Goal: Task Accomplishment & Management: Manage account settings

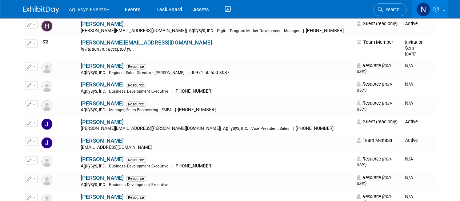
click at [44, 0] on div at bounding box center [45, 6] width 45 height 13
click at [47, 8] on img at bounding box center [41, 9] width 36 height 7
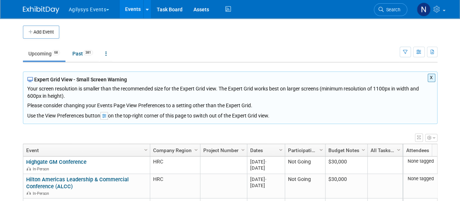
click at [431, 76] on button "X" at bounding box center [432, 78] width 8 height 8
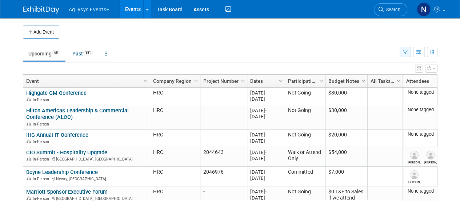
click at [407, 55] on button "button" at bounding box center [405, 52] width 11 height 11
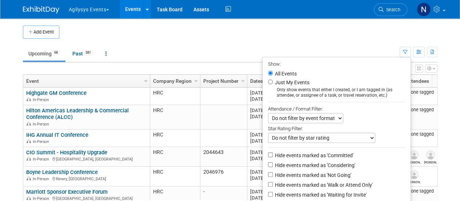
click at [325, 171] on label "Hide events marked as 'Not Going'" at bounding box center [313, 174] width 78 height 7
click at [273, 172] on input "Hide events marked as 'Not Going'" at bounding box center [270, 174] width 5 height 5
checkbox input "true"
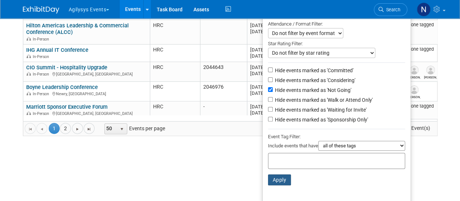
click at [281, 176] on button "Apply" at bounding box center [279, 179] width 23 height 11
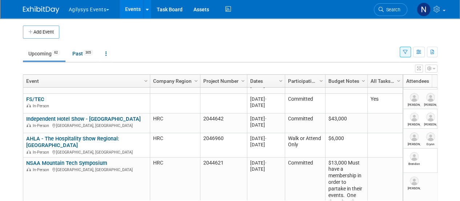
scroll to position [143, 0]
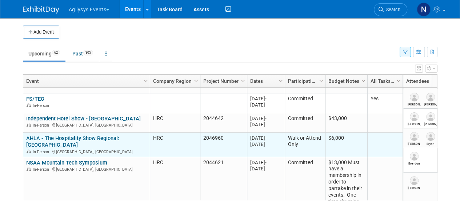
click at [71, 137] on link "AHLA - The Hospitality Show Regional: [GEOGRAPHIC_DATA]" at bounding box center [72, 141] width 93 height 13
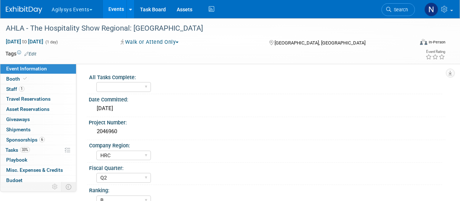
select select "HRC"
select select "Q2"
select select "B"
select select "Yes"
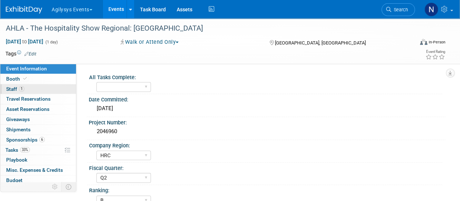
click at [28, 91] on link "1 Staff 1" at bounding box center [38, 89] width 76 height 10
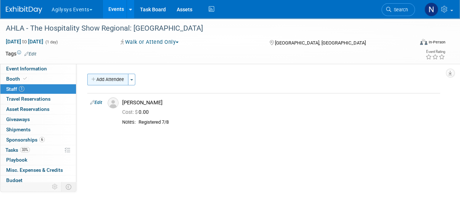
click at [115, 81] on button "Add Attendee" at bounding box center [107, 80] width 41 height 12
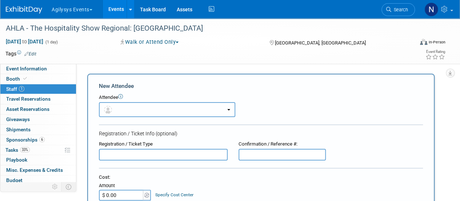
click at [135, 107] on button "button" at bounding box center [167, 109] width 136 height 15
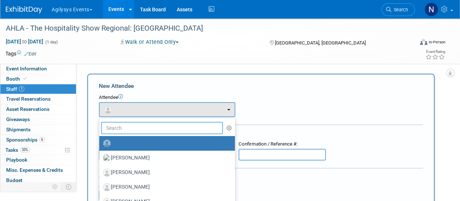
click at [134, 132] on input "text" at bounding box center [162, 128] width 122 height 12
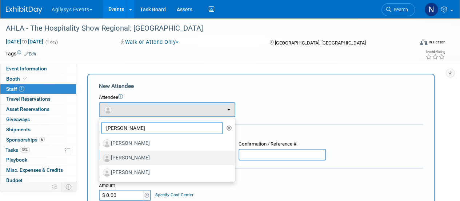
type input "dan"
click at [139, 155] on label "Dan Bell" at bounding box center [165, 158] width 125 height 12
click at [100, 155] on input "Dan Bell" at bounding box center [98, 156] width 5 height 5
select select "20983884-4f09-4a82-8f44-895d5e0cd592"
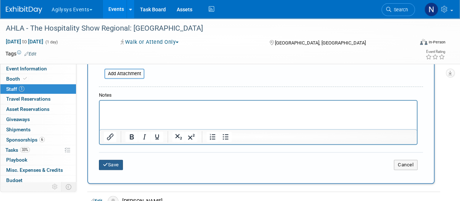
click at [108, 169] on button "Save" at bounding box center [111, 164] width 24 height 10
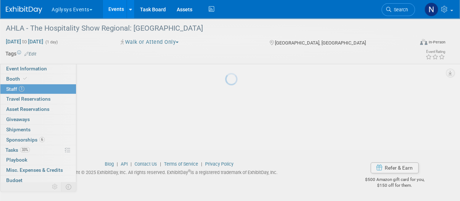
scroll to position [92, 0]
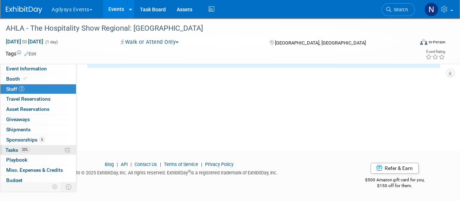
click at [36, 146] on link "33% Tasks 33%" at bounding box center [38, 150] width 76 height 10
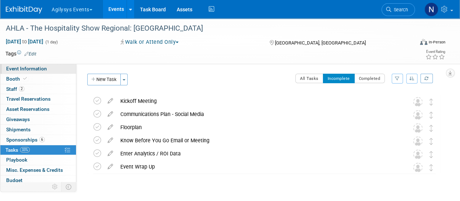
click at [28, 71] on span "Event Information" at bounding box center [26, 69] width 41 height 6
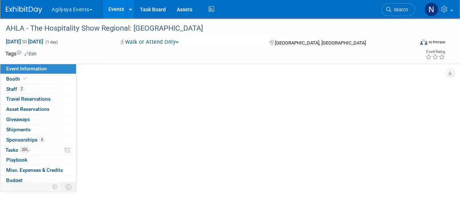
select select "HRC"
select select "Q2"
select select "B"
select select "Yes"
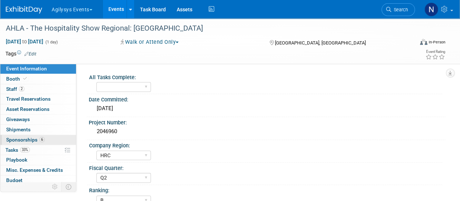
click at [45, 141] on link "6 Sponsorships 6" at bounding box center [38, 140] width 76 height 10
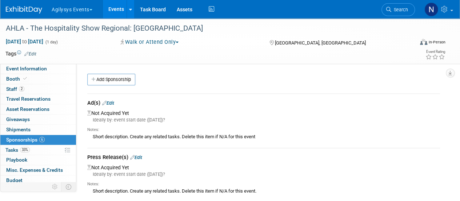
click at [112, 100] on link "Edit" at bounding box center [108, 102] width 12 height 5
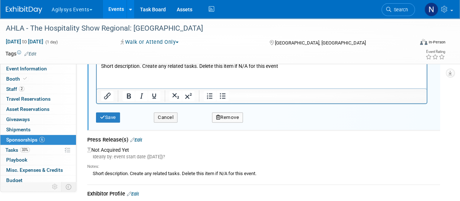
scroll to position [129, 0]
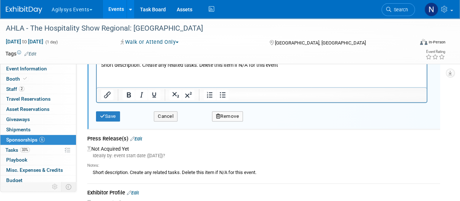
click at [224, 113] on button "Remove" at bounding box center [227, 116] width 31 height 10
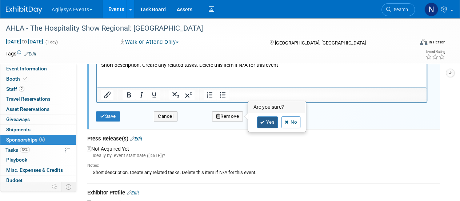
click at [264, 125] on link "Yes" at bounding box center [267, 122] width 21 height 12
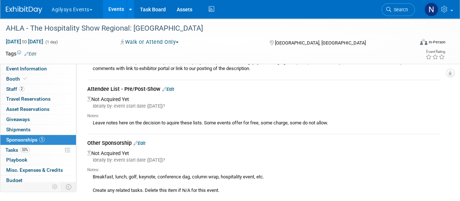
click at [171, 86] on link "Edit" at bounding box center [168, 88] width 12 height 5
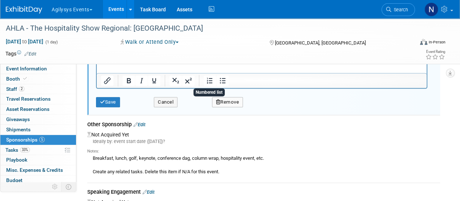
scroll to position [259, 0]
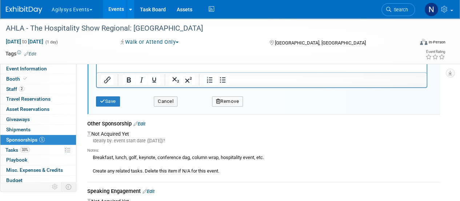
click at [229, 102] on button "Remove" at bounding box center [227, 101] width 31 height 10
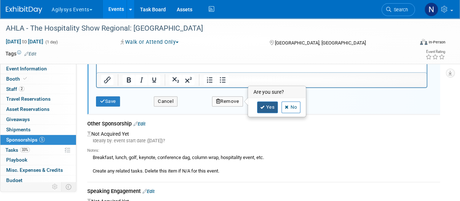
click at [260, 110] on link "Yes" at bounding box center [267, 107] width 21 height 12
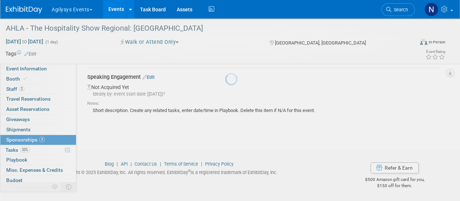
scroll to position [208, 0]
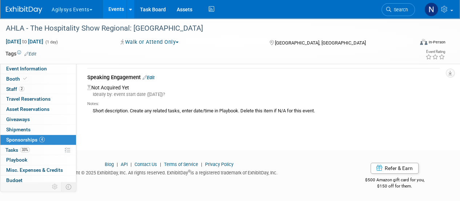
click at [154, 72] on td "Speaking Engagement Edit Not Acquired Yet Ideally by: event start date (Wed. Se…" at bounding box center [263, 95] width 353 height 54
click at [154, 76] on link "Edit" at bounding box center [149, 77] width 12 height 5
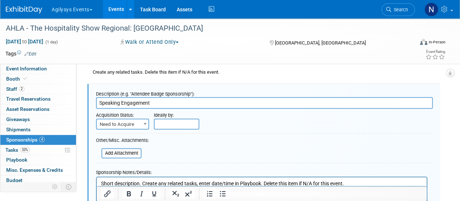
scroll to position [309, 0]
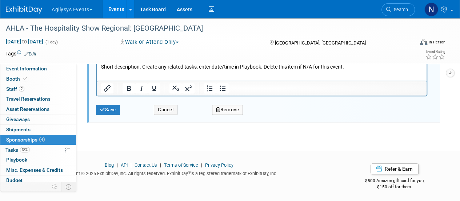
click at [239, 110] on button "Remove" at bounding box center [227, 109] width 31 height 10
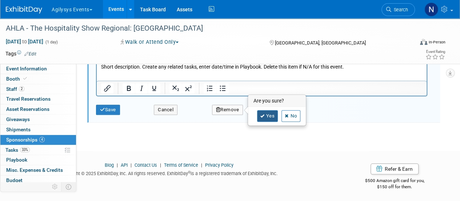
click at [260, 116] on link "Yes" at bounding box center [267, 116] width 21 height 12
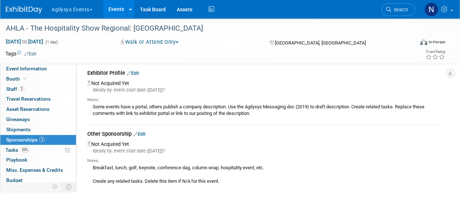
click at [142, 136] on link "Edit" at bounding box center [140, 133] width 12 height 5
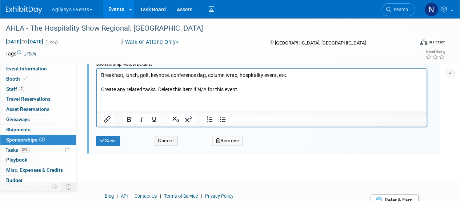
scroll to position [234, 0]
click at [230, 142] on button "Remove" at bounding box center [227, 140] width 31 height 10
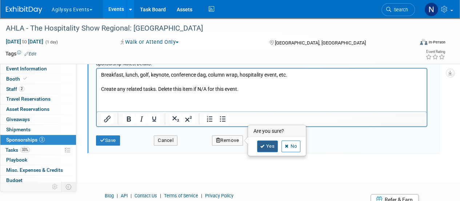
click at [262, 149] on link "Yes" at bounding box center [267, 146] width 21 height 12
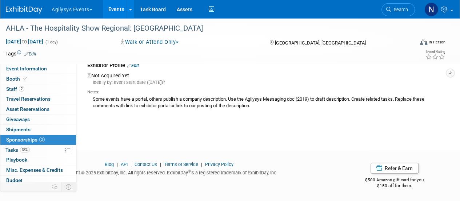
scroll to position [0, 0]
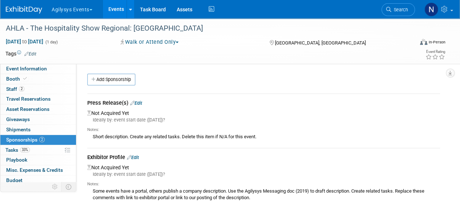
click at [136, 157] on link "Edit" at bounding box center [133, 156] width 12 height 5
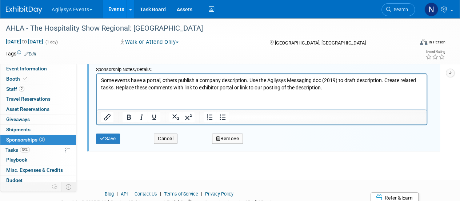
scroll to position [169, 0]
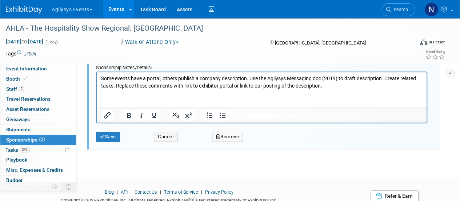
click at [232, 139] on button "Remove" at bounding box center [227, 136] width 31 height 10
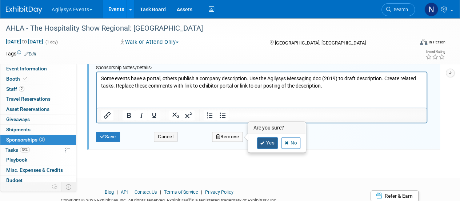
click at [259, 145] on link "Yes" at bounding box center [267, 143] width 21 height 12
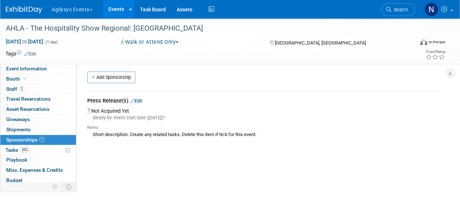
scroll to position [0, 0]
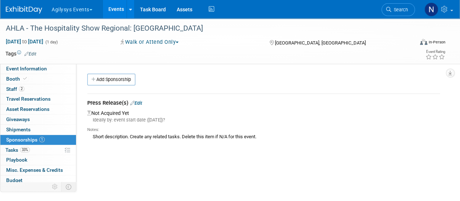
click at [140, 100] on link "Edit" at bounding box center [136, 102] width 12 height 5
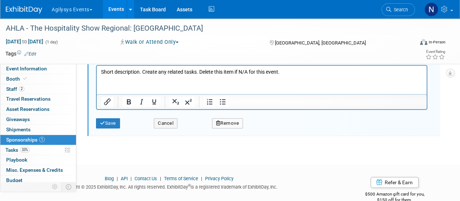
click at [231, 123] on button "Remove" at bounding box center [227, 123] width 31 height 10
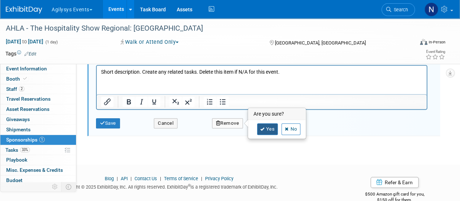
click at [258, 128] on link "Yes" at bounding box center [267, 129] width 21 height 12
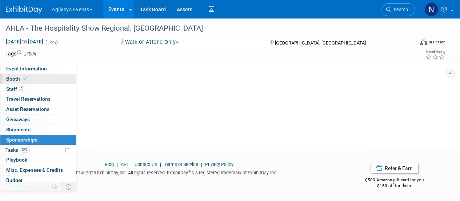
click at [61, 78] on link "Booth" at bounding box center [38, 79] width 76 height 10
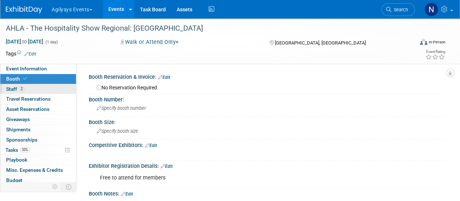
click at [54, 86] on link "2 Staff 2" at bounding box center [38, 89] width 76 height 10
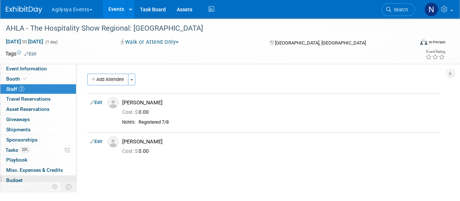
click at [36, 177] on link "Budget" at bounding box center [38, 180] width 76 height 10
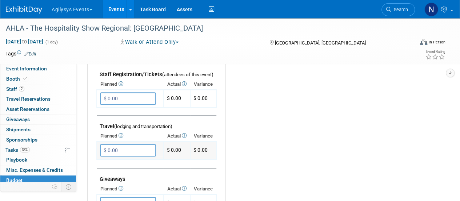
click at [127, 153] on input "$ 0.00" at bounding box center [128, 150] width 56 height 12
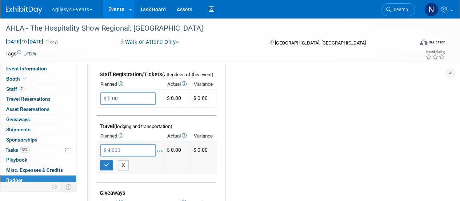
type input "$ 4,000.00"
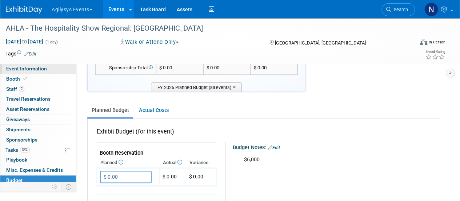
click at [63, 70] on link "Event Information" at bounding box center [38, 69] width 76 height 10
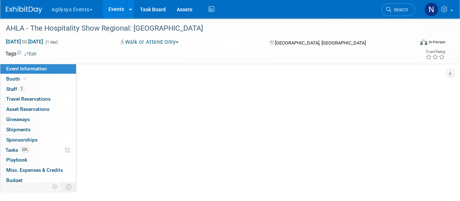
select select "HRC"
select select "Q2"
select select "B"
select select "Yes"
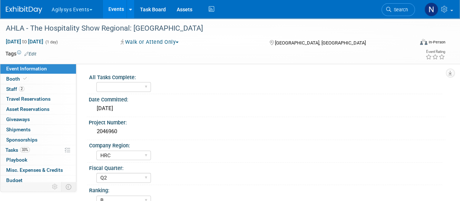
click at [32, 8] on img at bounding box center [24, 9] width 36 height 7
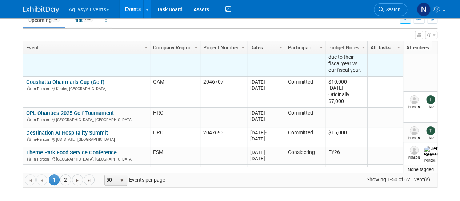
scroll to position [293, 0]
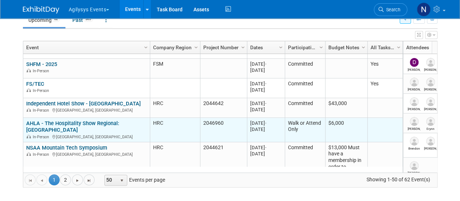
click at [207, 120] on td "2046960" at bounding box center [223, 130] width 47 height 24
copy td "2046960"
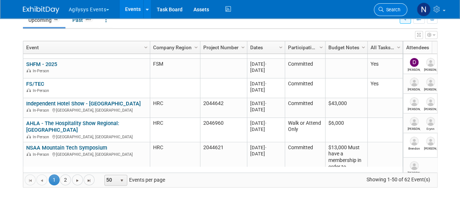
click at [385, 12] on span "Search" at bounding box center [392, 9] width 17 height 5
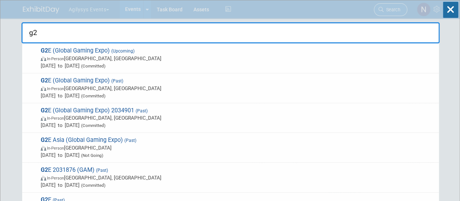
type input "g2e"
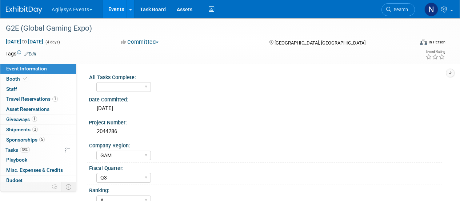
select select "GAM"
select select "Q3"
select select "A"
select select "Yes"
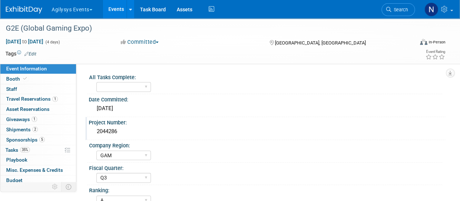
click at [102, 134] on div "2044286" at bounding box center [267, 131] width 346 height 11
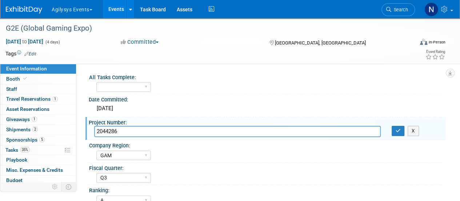
click at [102, 134] on input "2044286" at bounding box center [237, 131] width 287 height 11
